Goal: Task Accomplishment & Management: Use online tool/utility

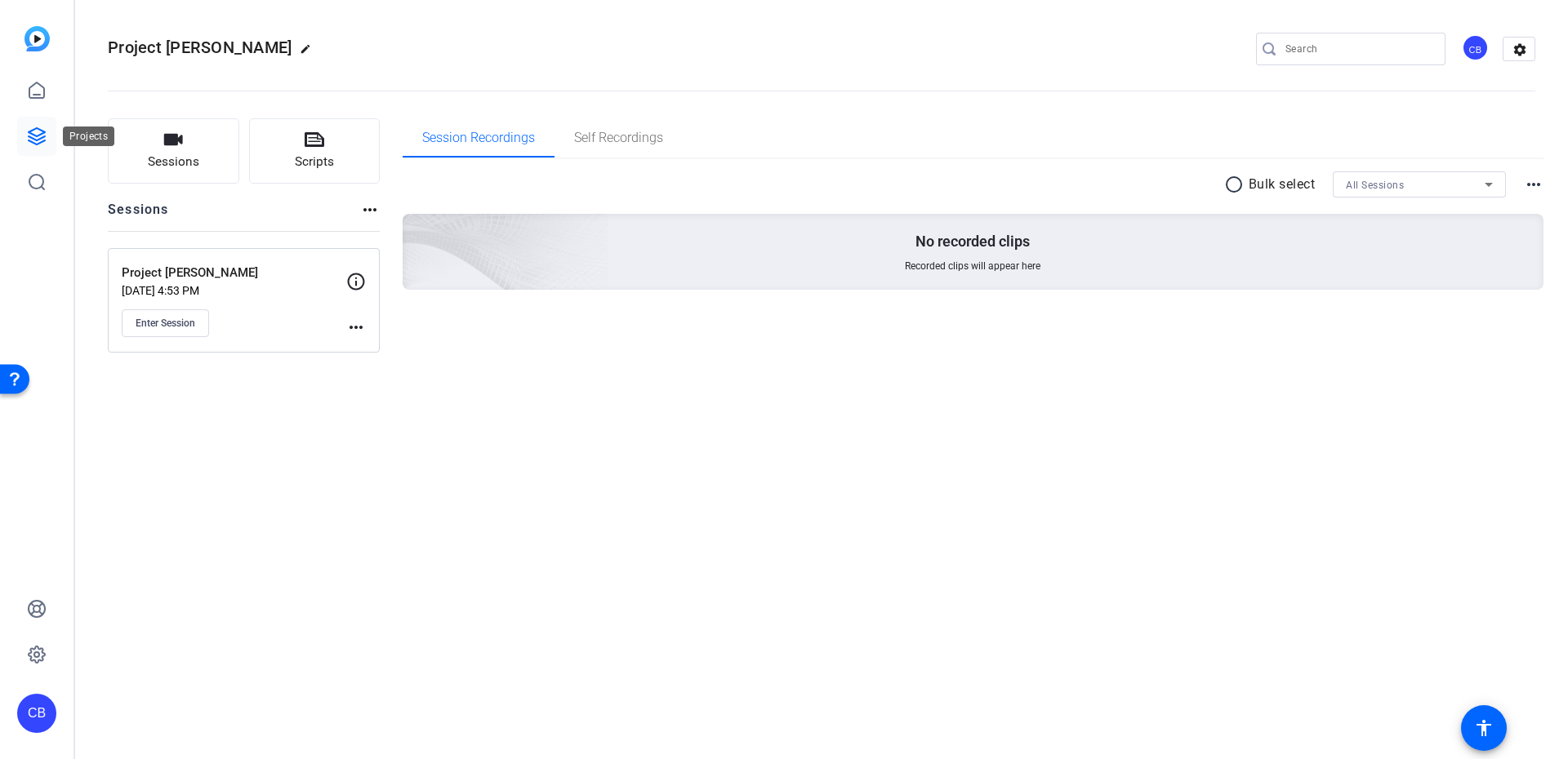
click at [24, 126] on link at bounding box center [37, 136] width 39 height 39
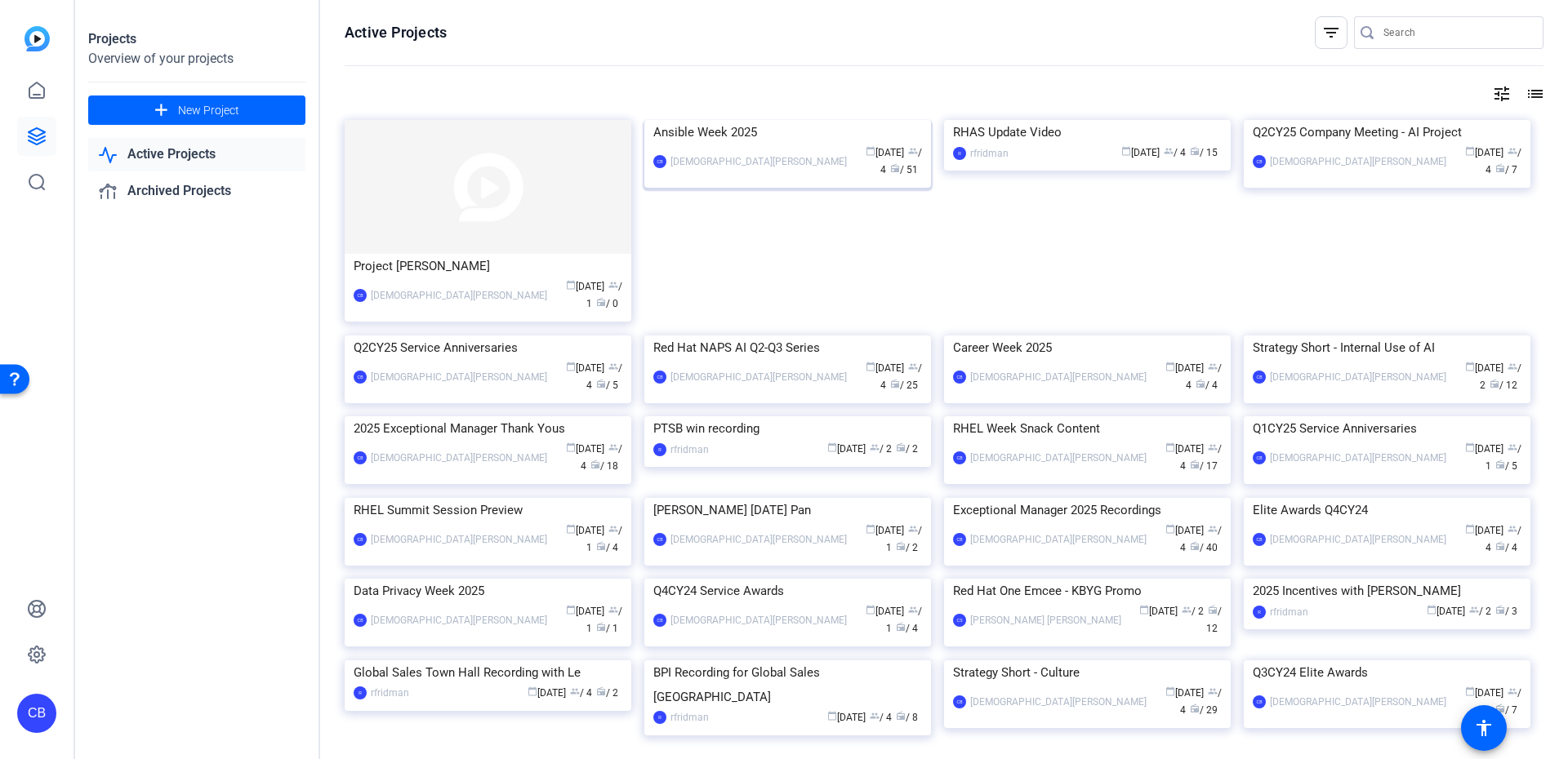
click at [785, 120] on img at bounding box center [788, 120] width 287 height 0
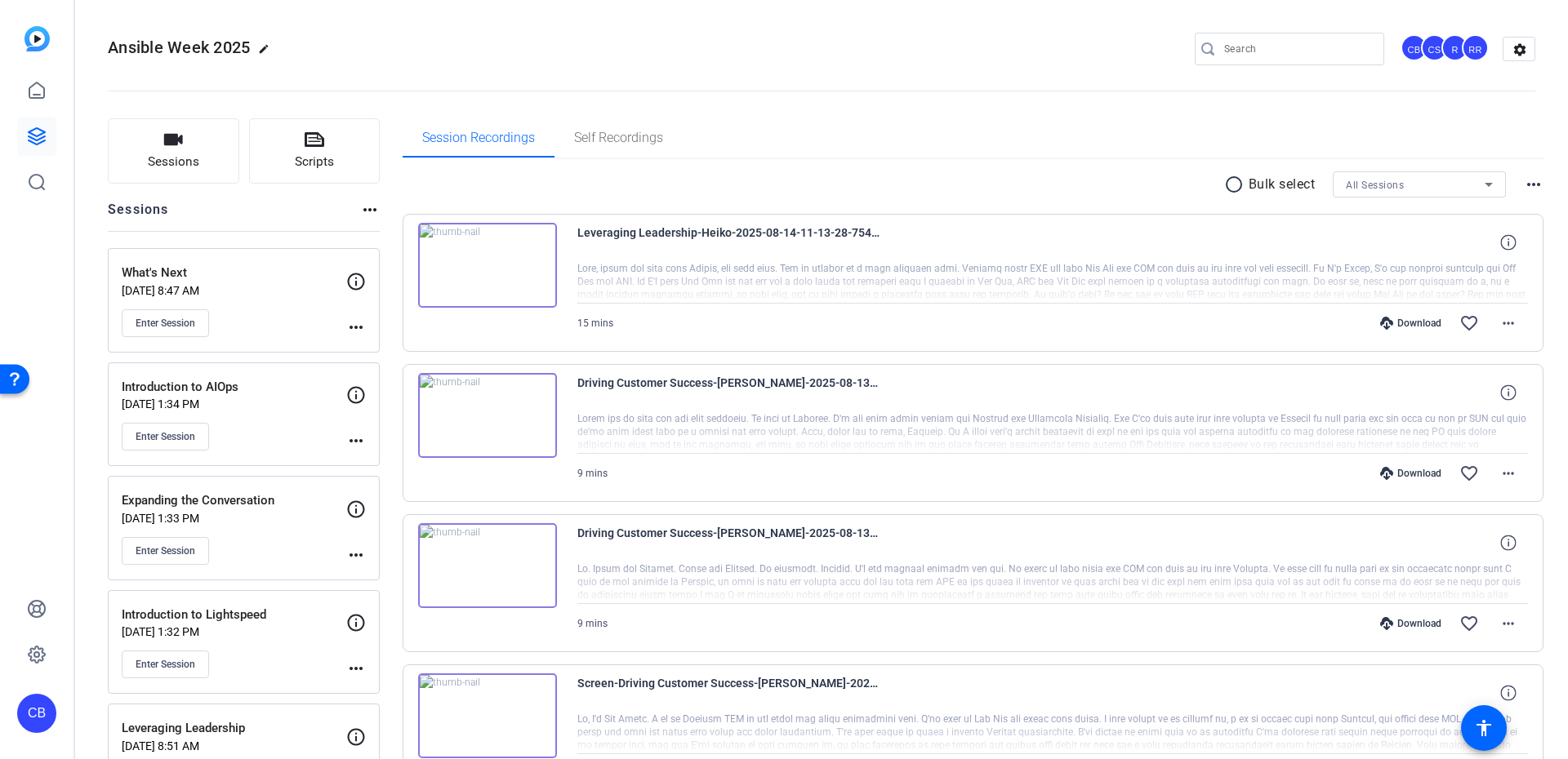
click at [361, 326] on mat-icon "more_horiz" at bounding box center [355, 326] width 19 height 19
click at [374, 350] on span "Edit Session" at bounding box center [397, 350] width 75 height 19
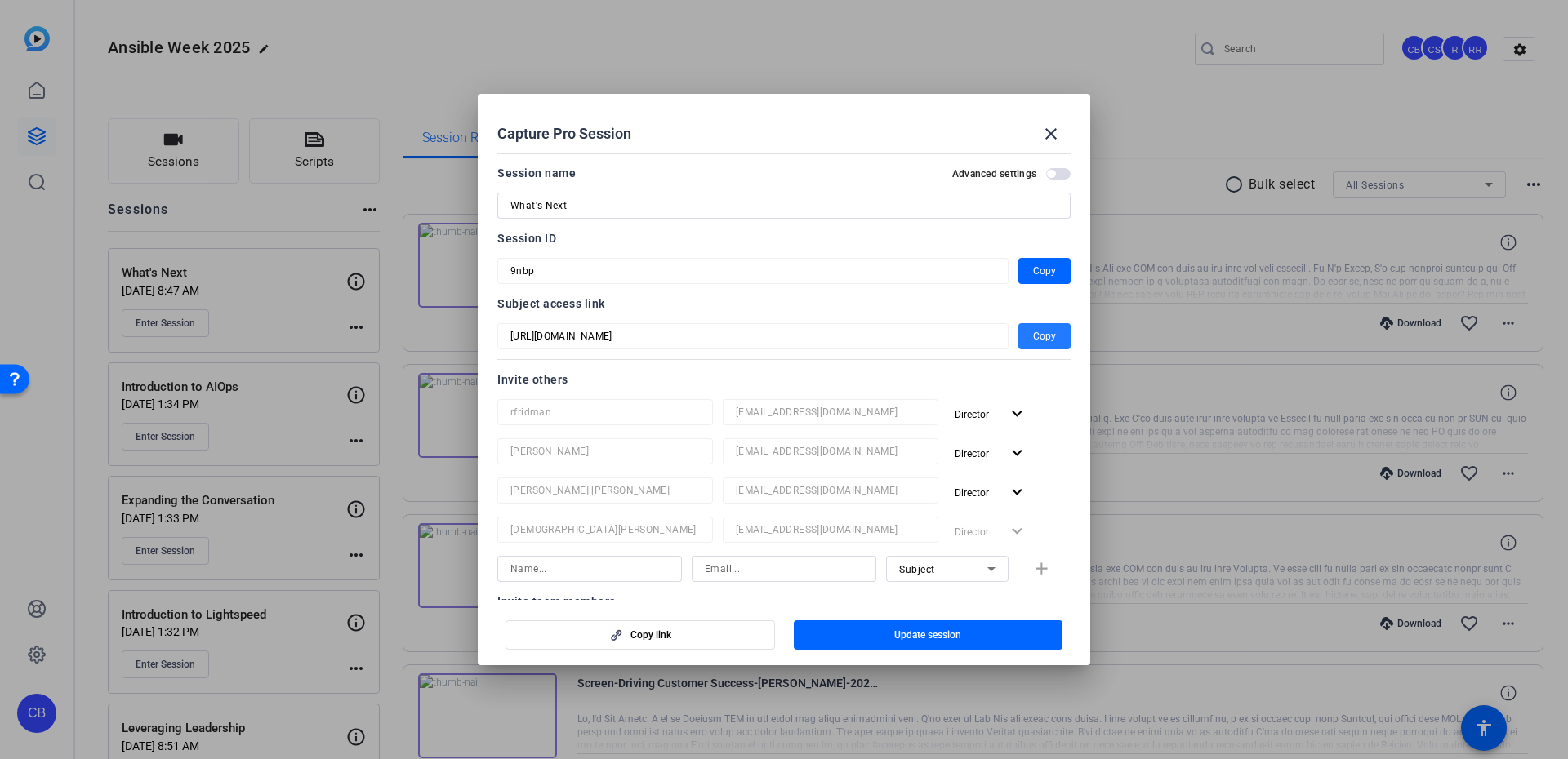
click at [1034, 326] on span "Copy" at bounding box center [1044, 336] width 23 height 19
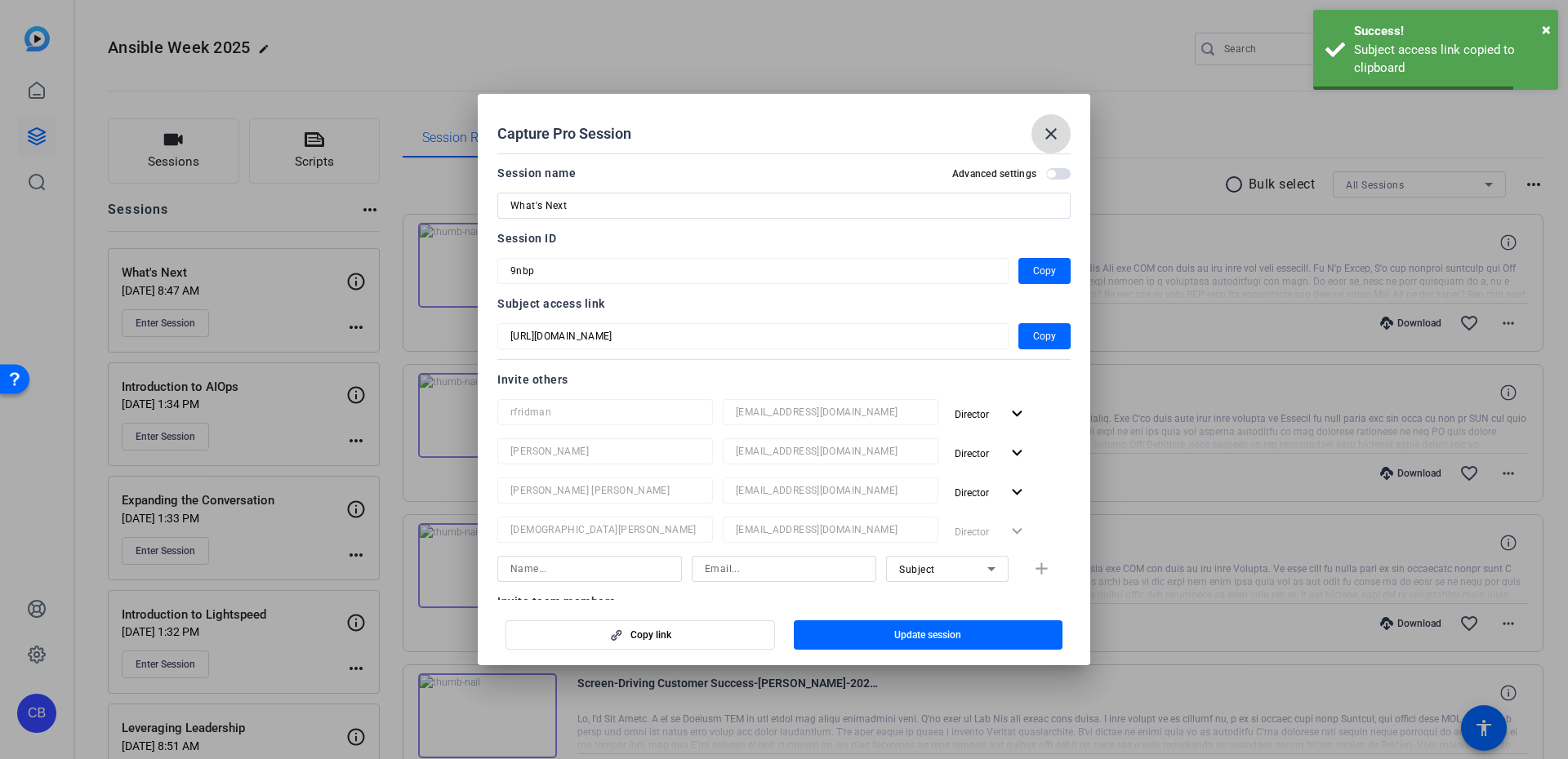
click at [1051, 136] on mat-icon "close" at bounding box center [1051, 134] width 19 height 19
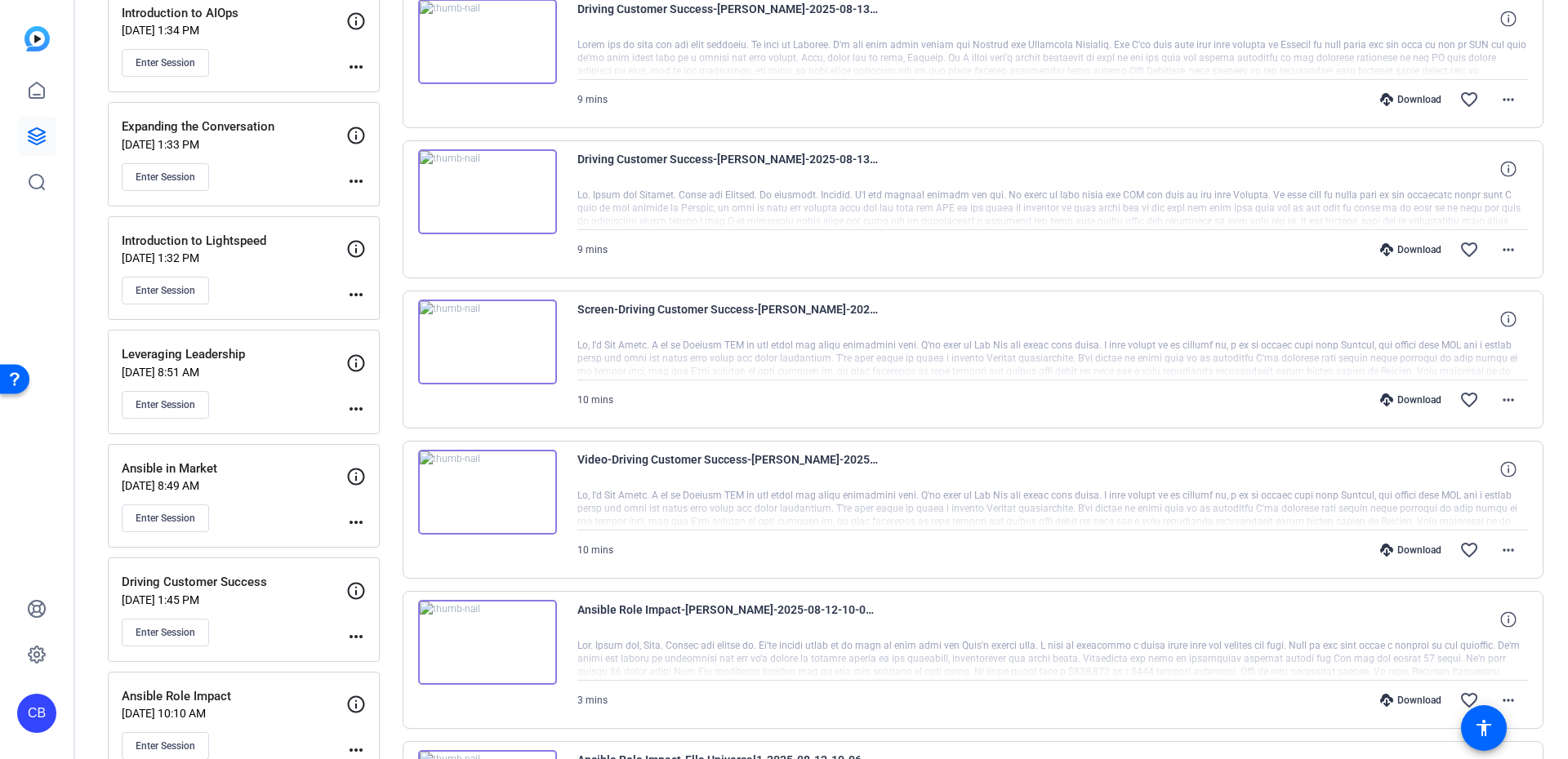
scroll to position [441, 0]
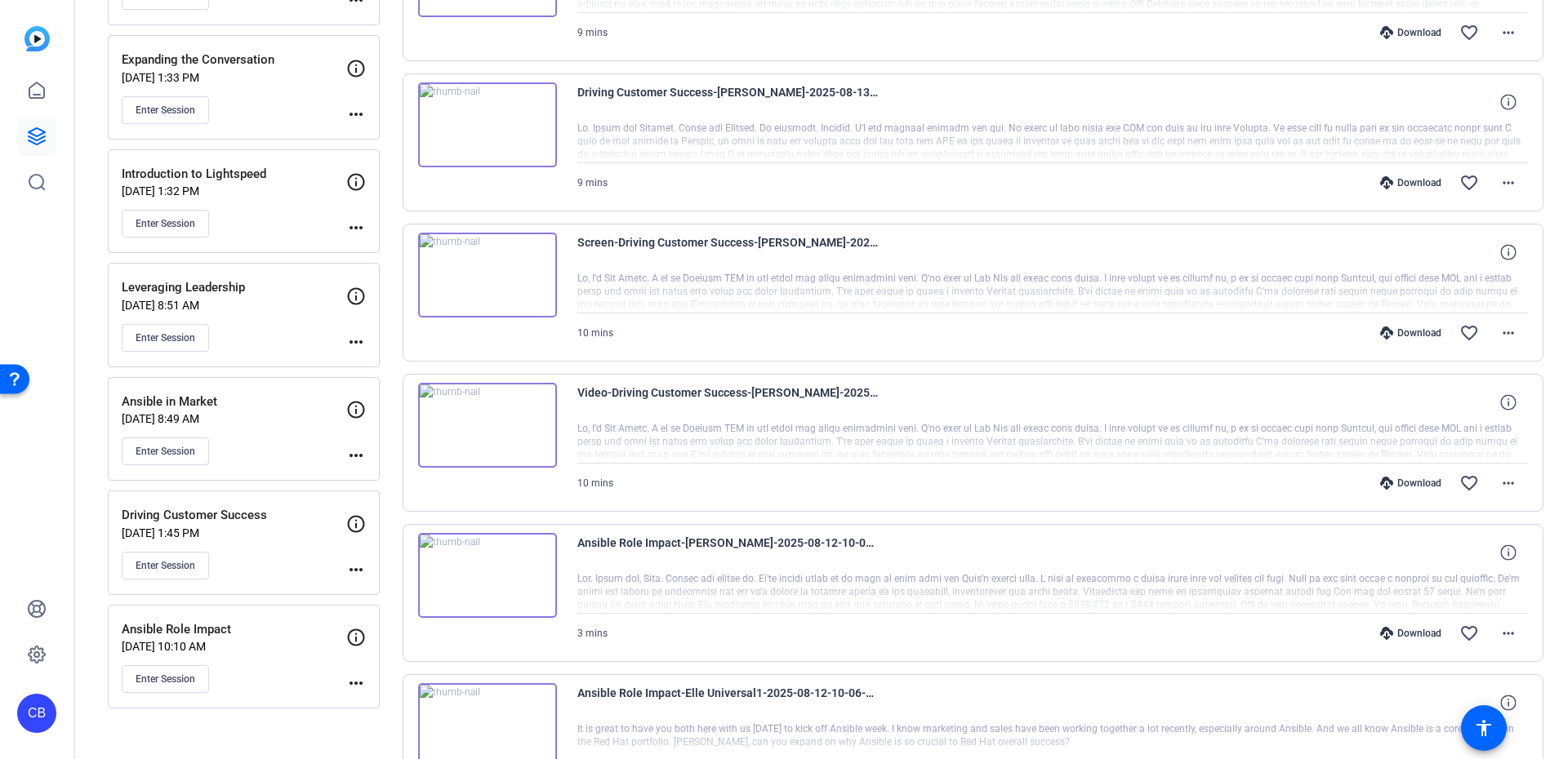
click at [358, 567] on mat-icon "more_horiz" at bounding box center [355, 569] width 19 height 19
click at [379, 591] on span "Edit Session" at bounding box center [397, 593] width 75 height 19
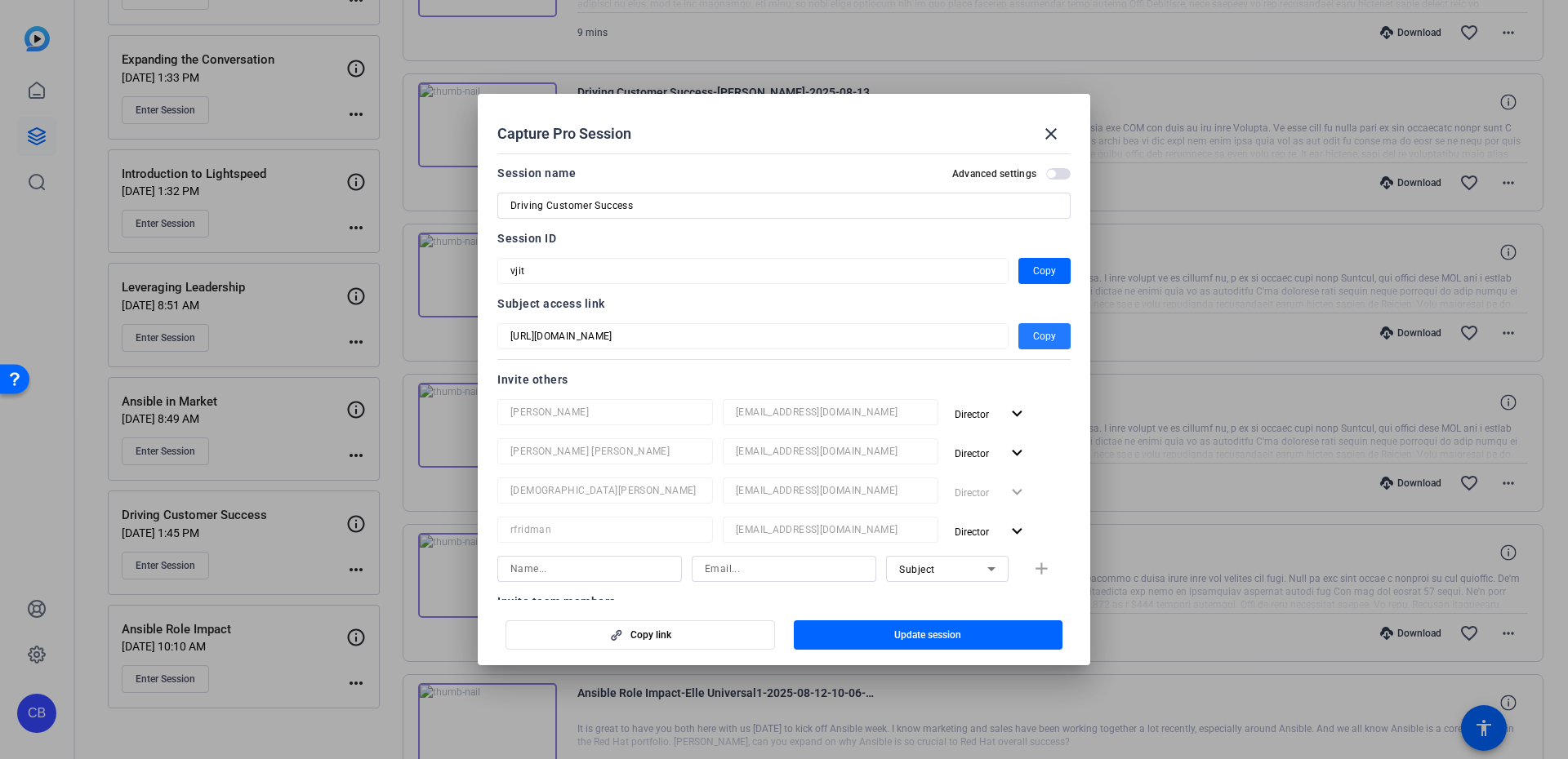
click at [1018, 338] on span "button" at bounding box center [1044, 337] width 53 height 39
